Goal: Communication & Community: Answer question/provide support

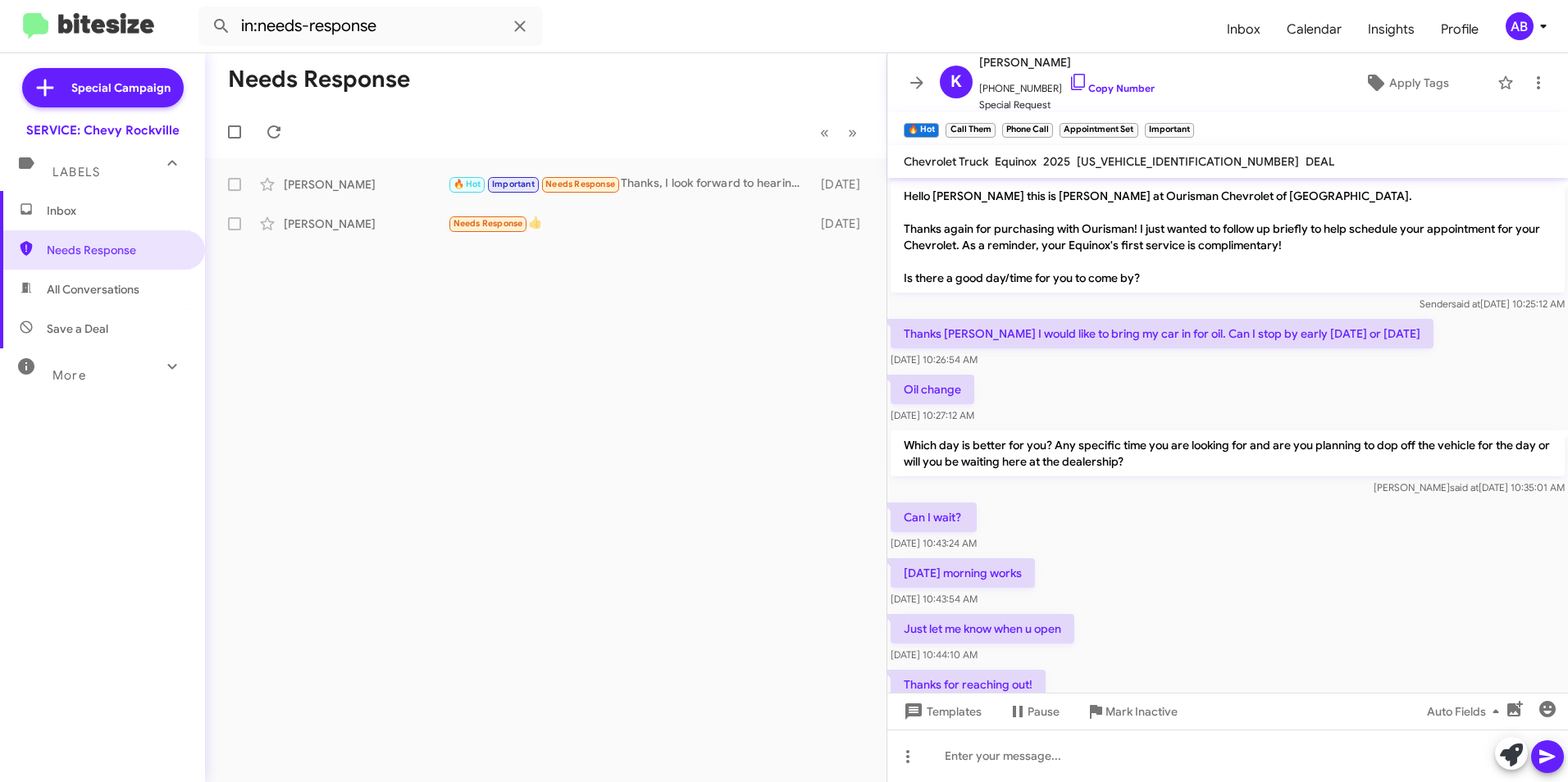
click at [575, 66] on mat-toolbar-row "Needs Response" at bounding box center [546, 80] width 681 height 53
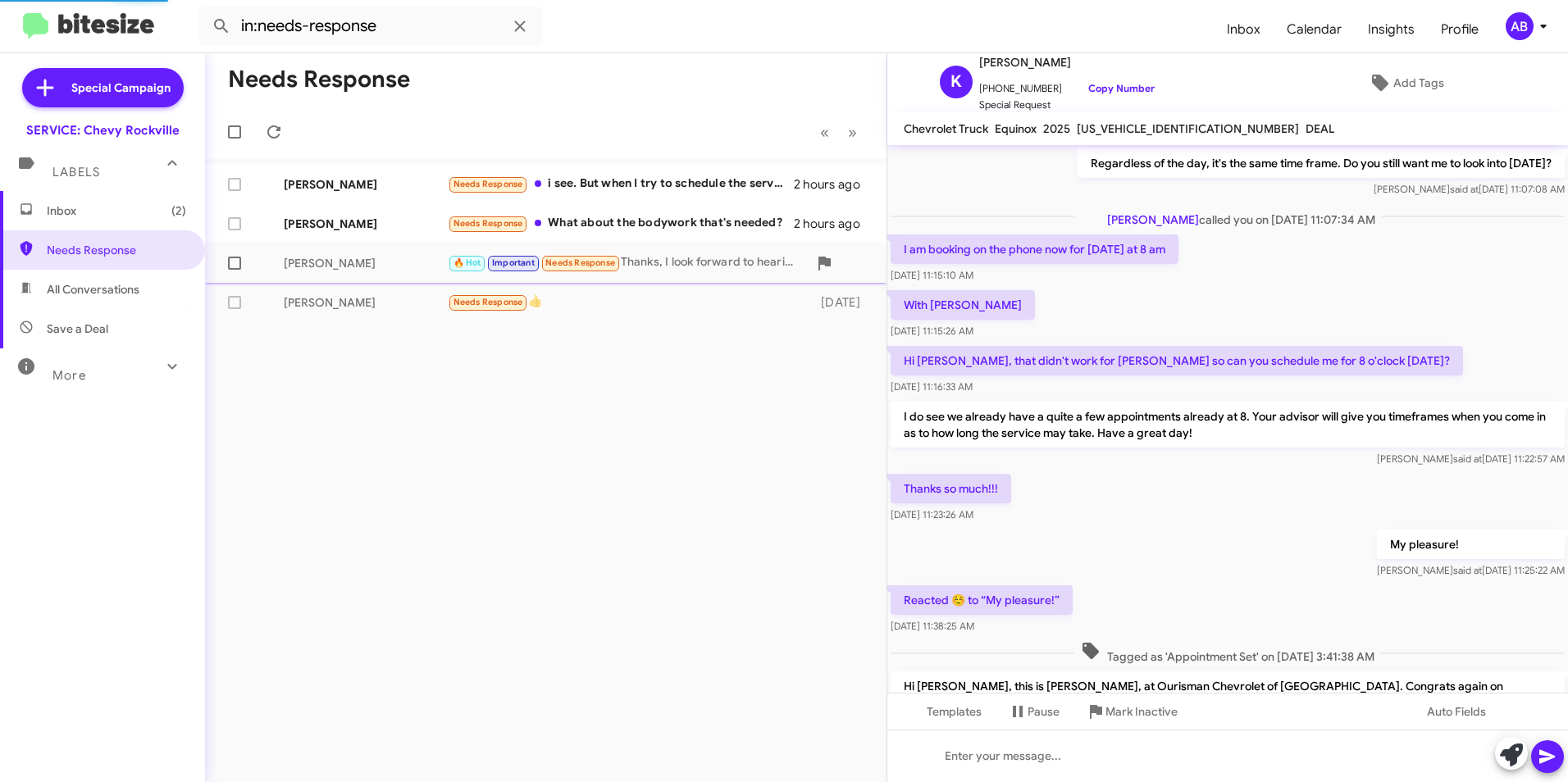
scroll to position [812, 0]
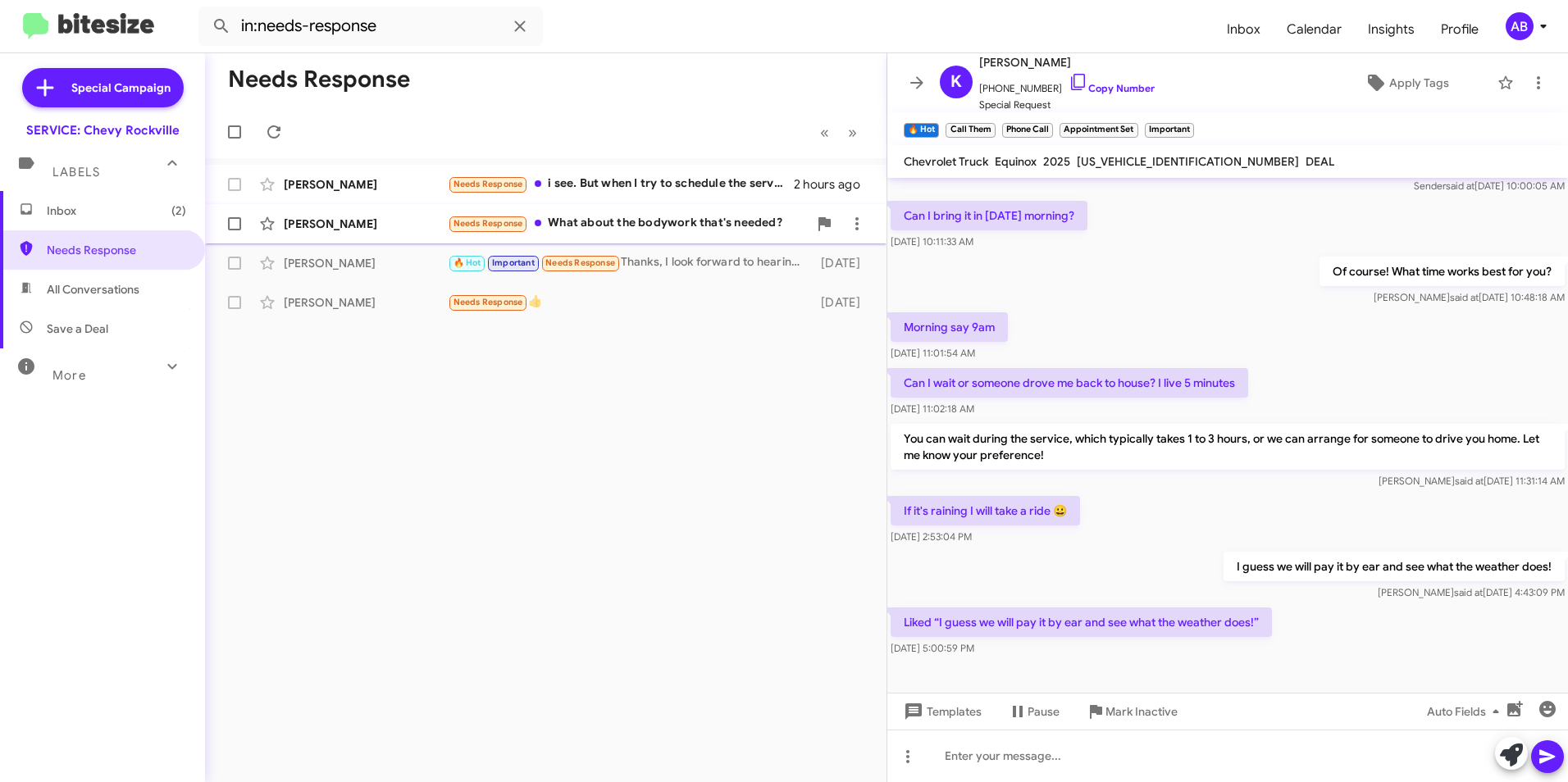
click at [612, 223] on div "Needs Response What about the bodywork that's needed?" at bounding box center [628, 223] width 360 height 19
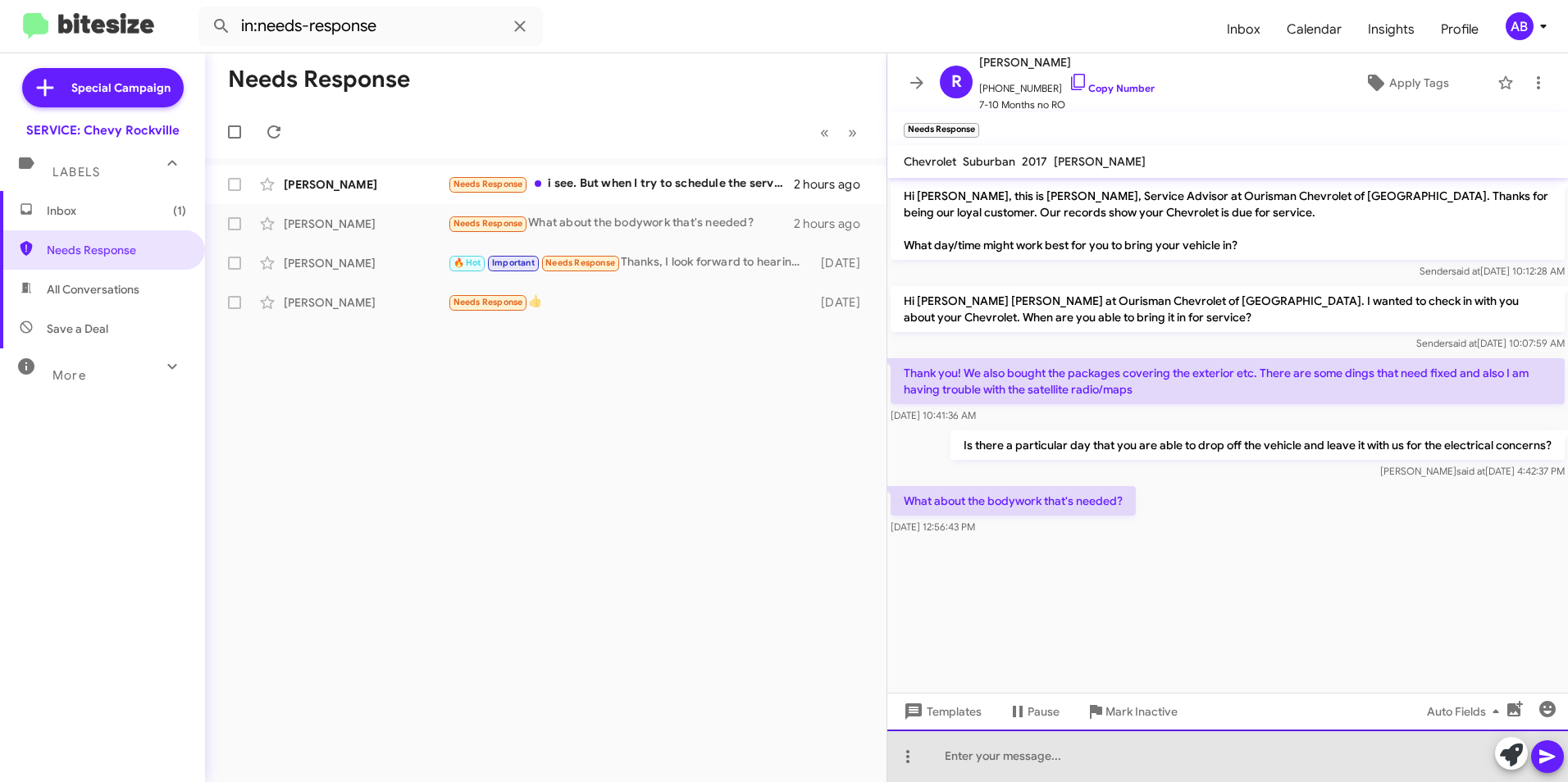
click at [1031, 750] on div at bounding box center [1228, 756] width 680 height 53
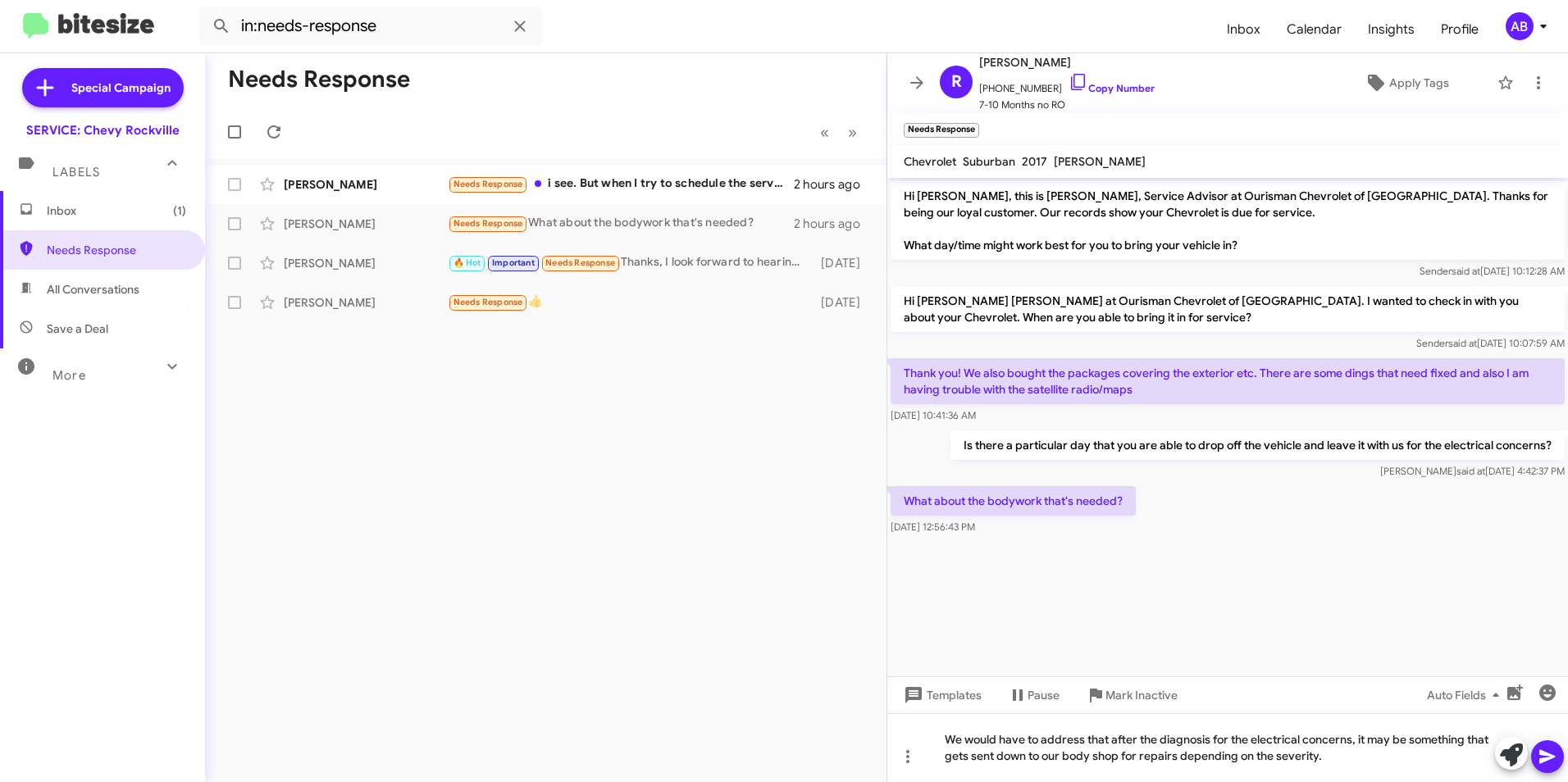
click at [1537, 747] on icon at bounding box center [1547, 756] width 20 height 20
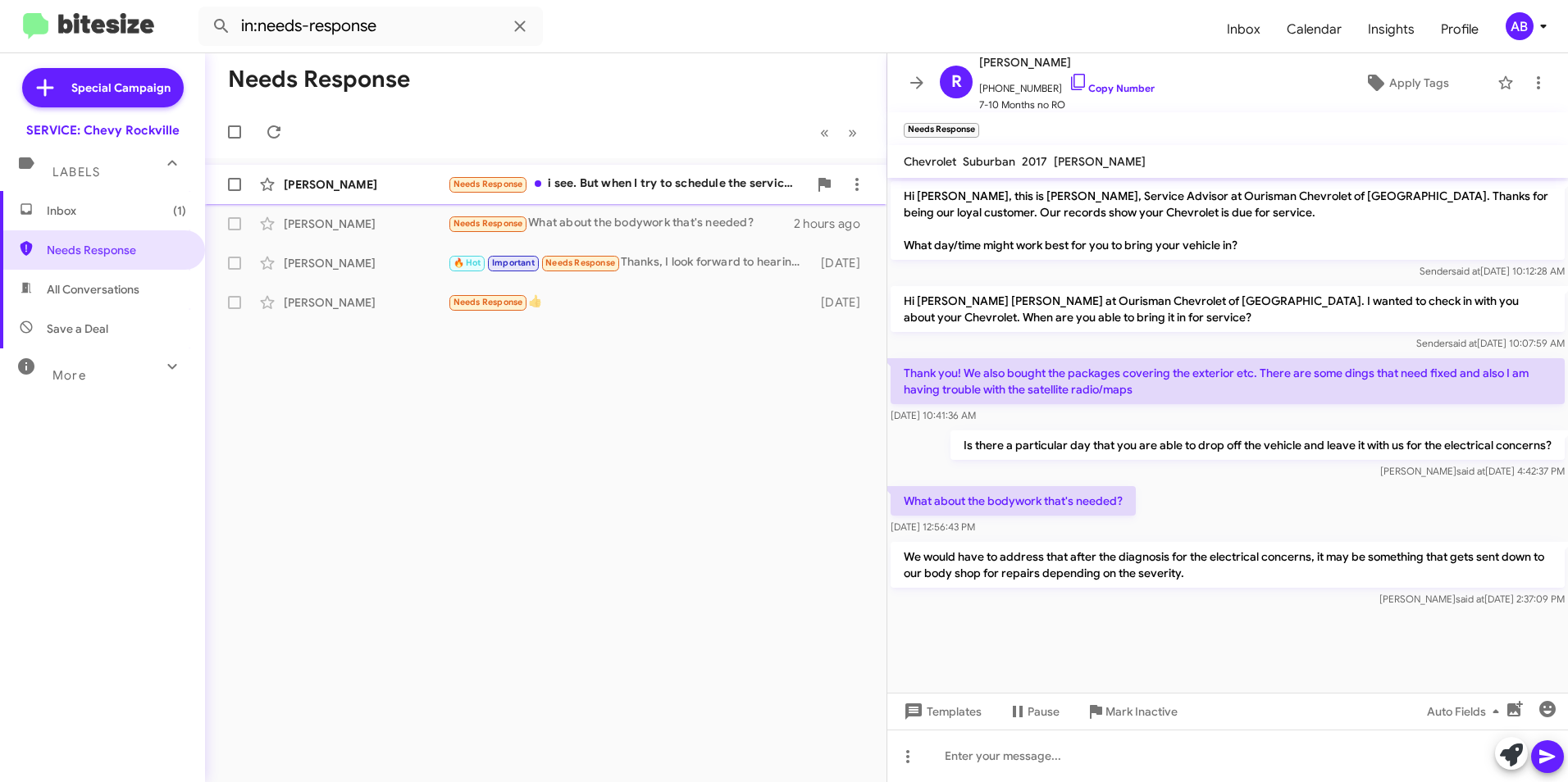
click at [399, 183] on div "[PERSON_NAME]" at bounding box center [365, 184] width 164 height 16
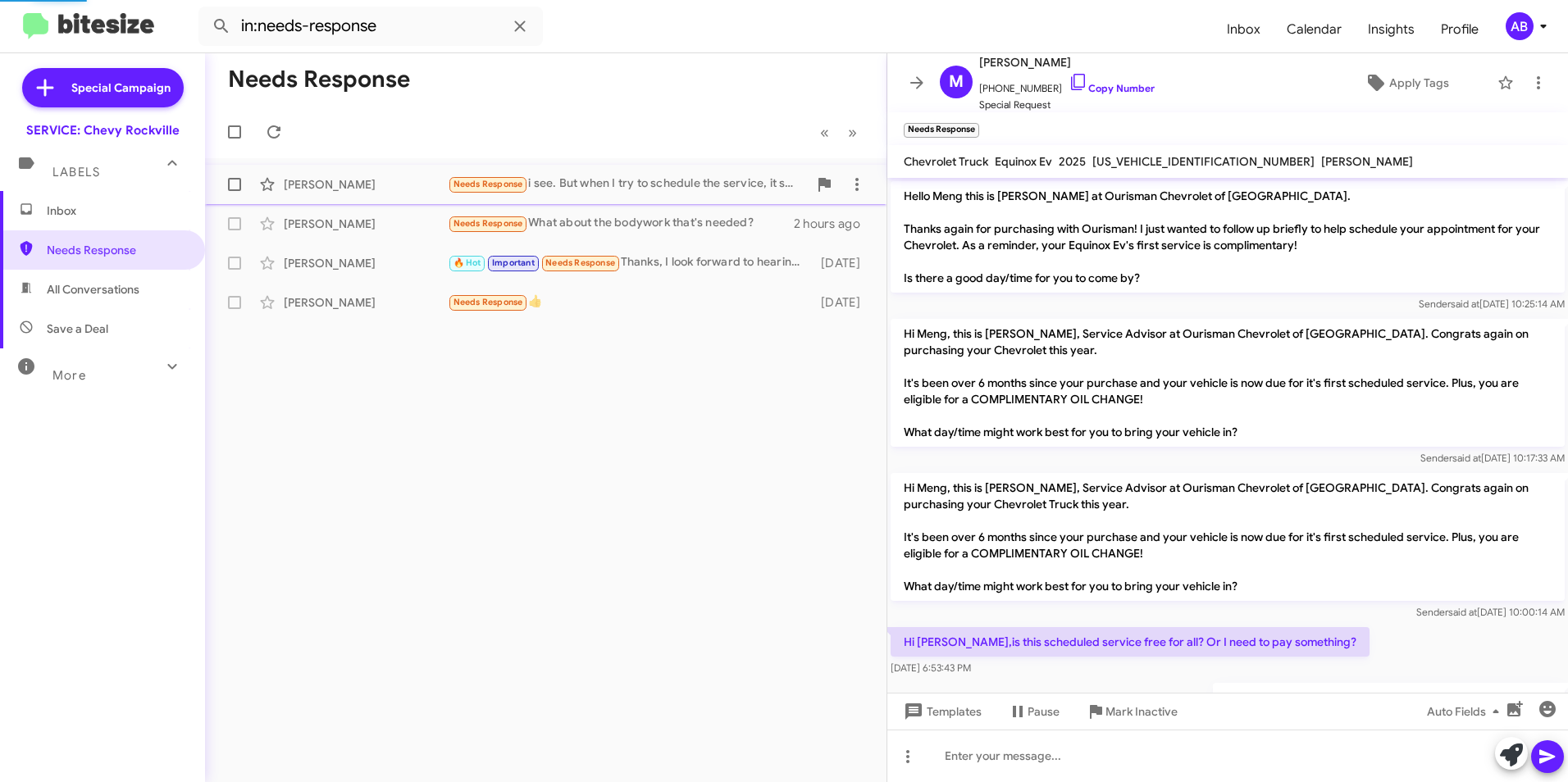
scroll to position [123, 0]
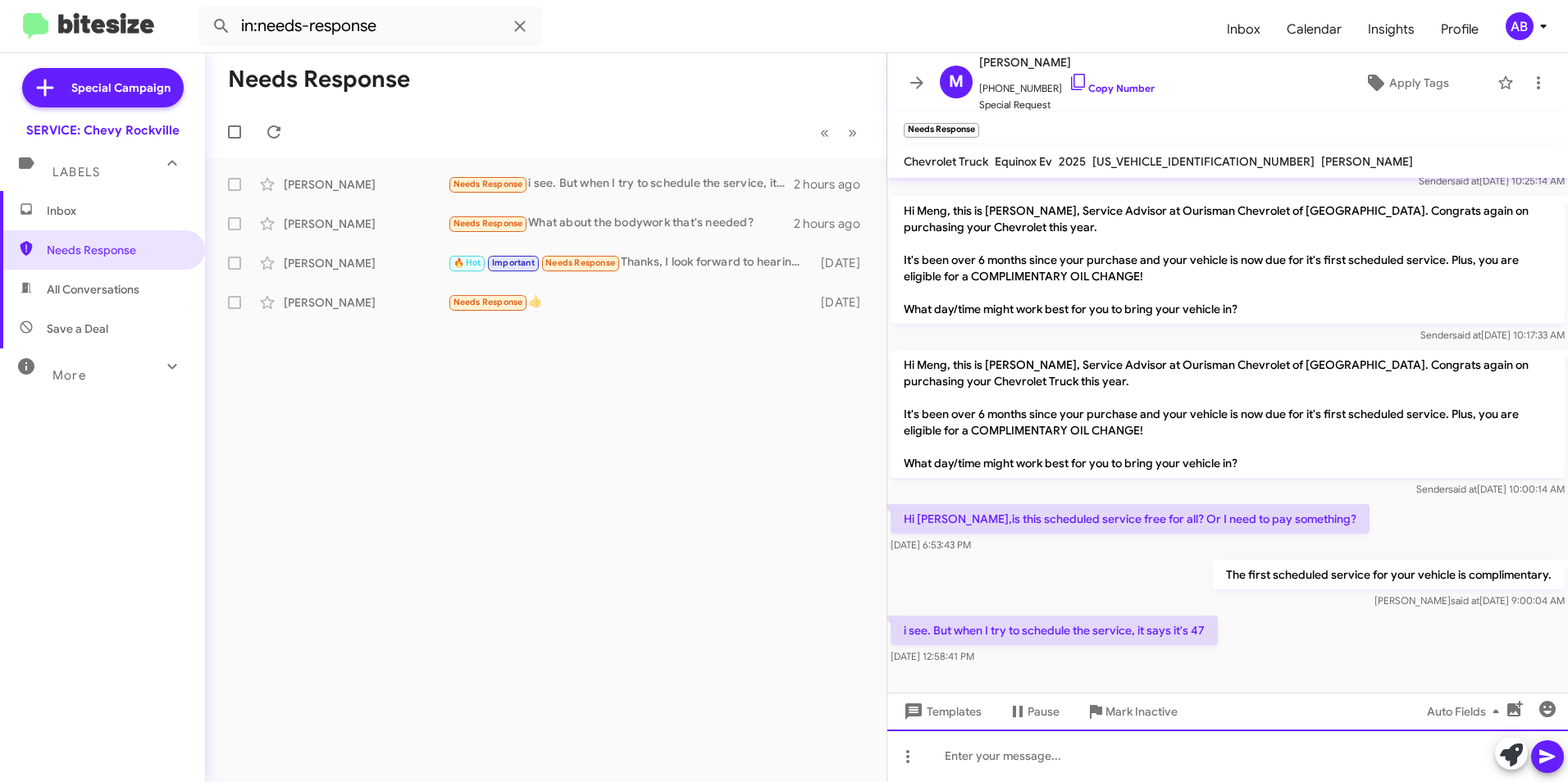
click at [975, 748] on div at bounding box center [1228, 756] width 680 height 53
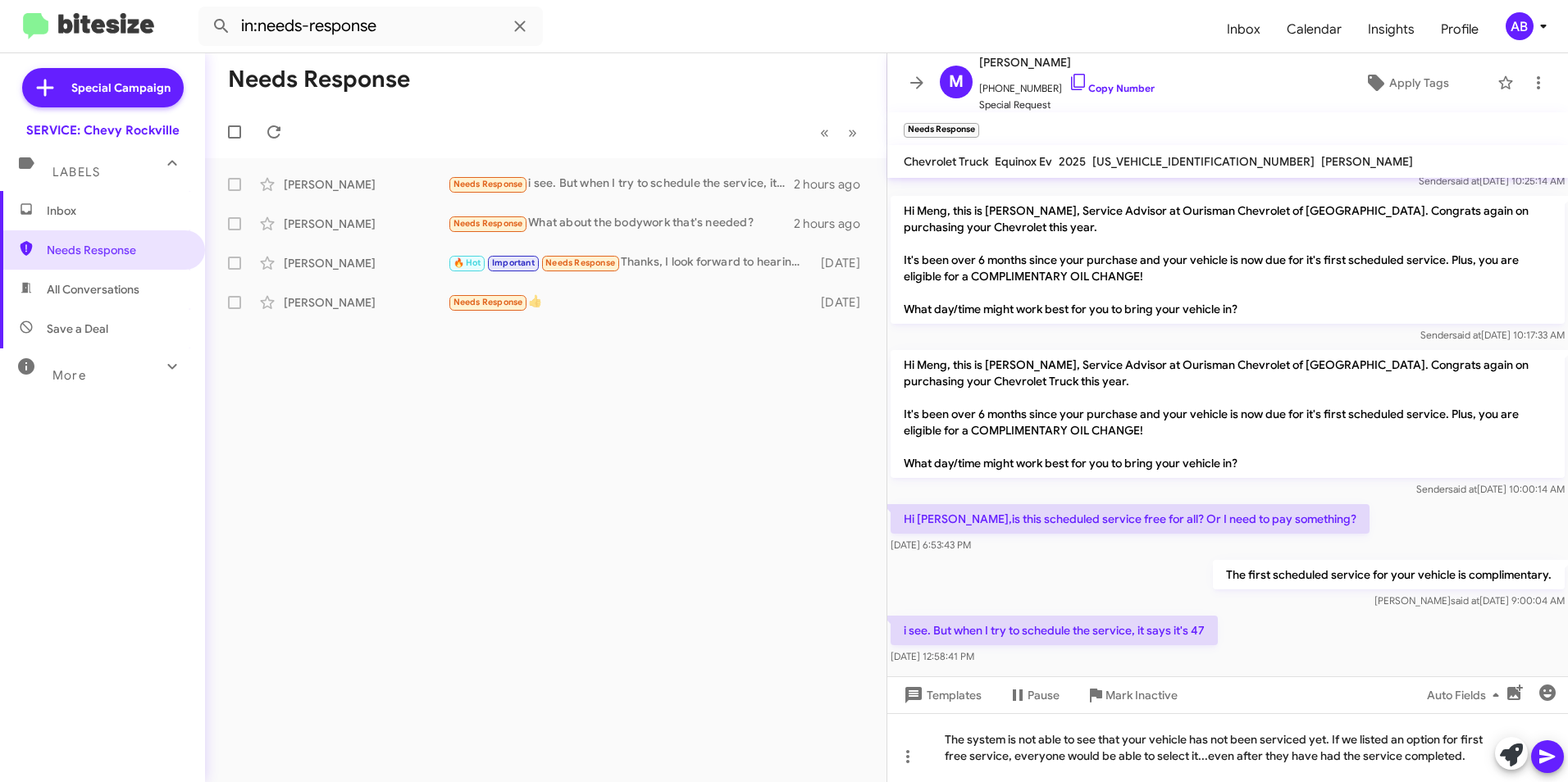
click at [1548, 759] on icon at bounding box center [1547, 757] width 15 height 14
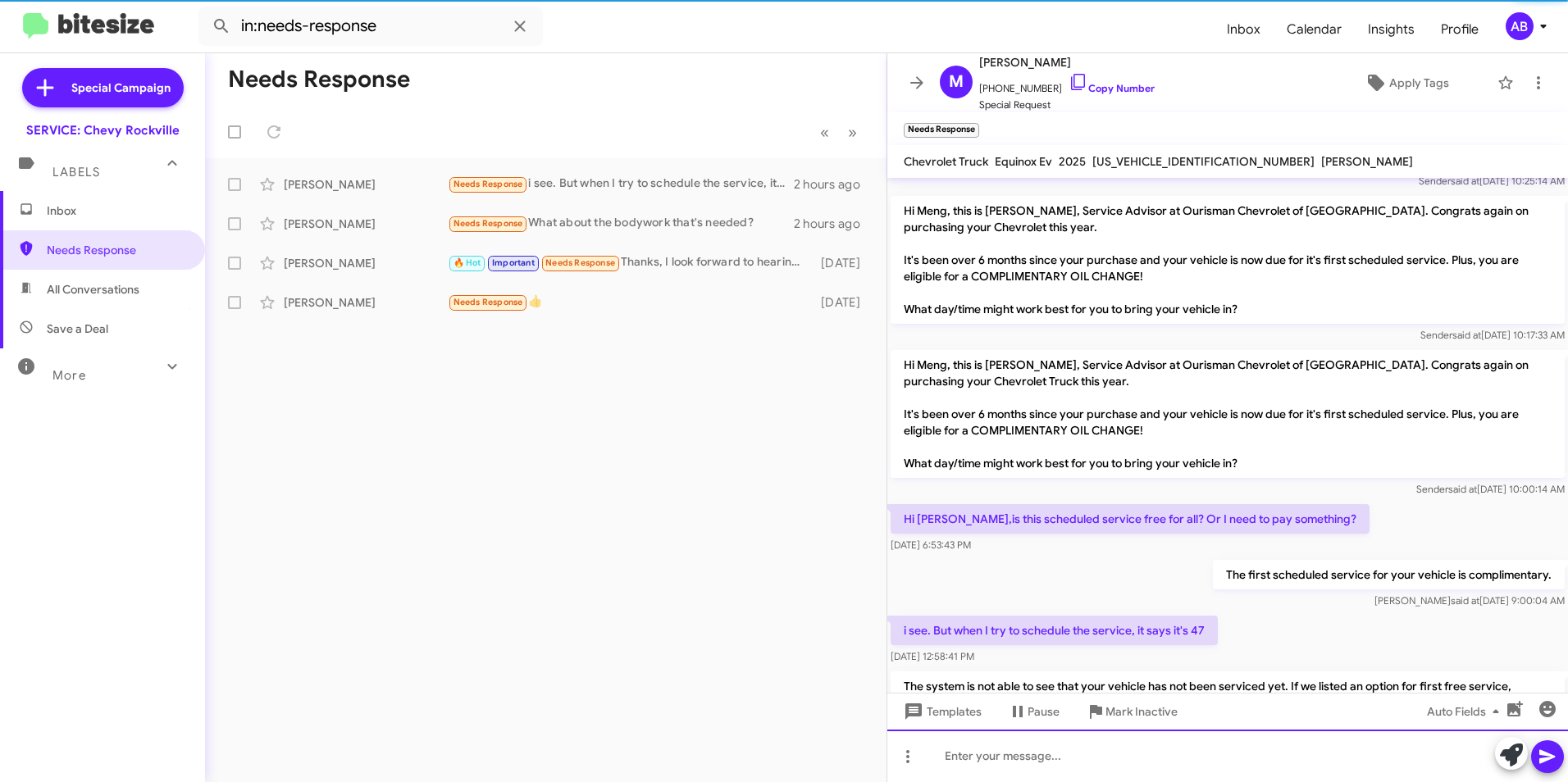
scroll to position [0, 0]
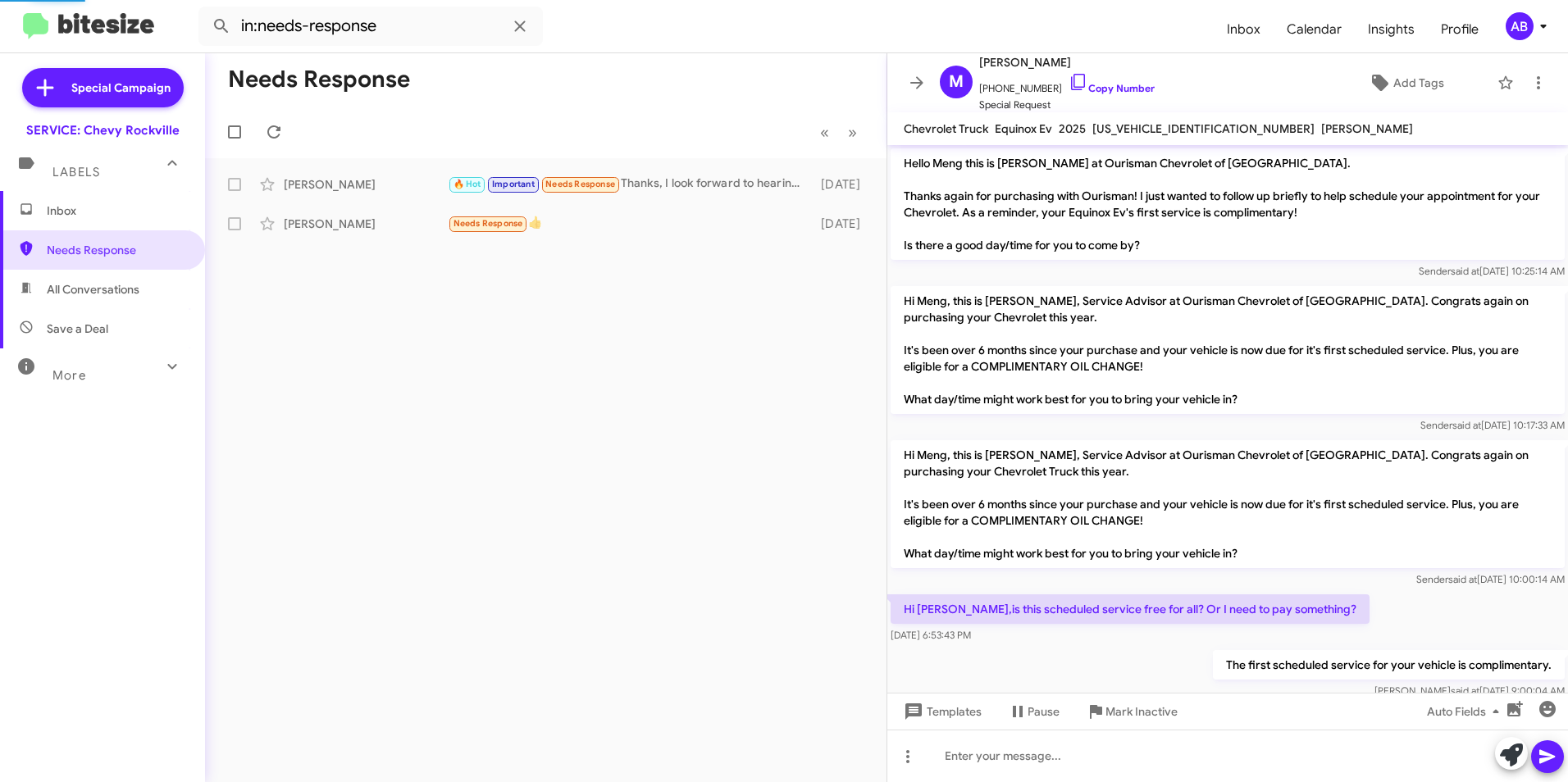
scroll to position [166, 0]
